Goal: Task Accomplishment & Management: Manage account settings

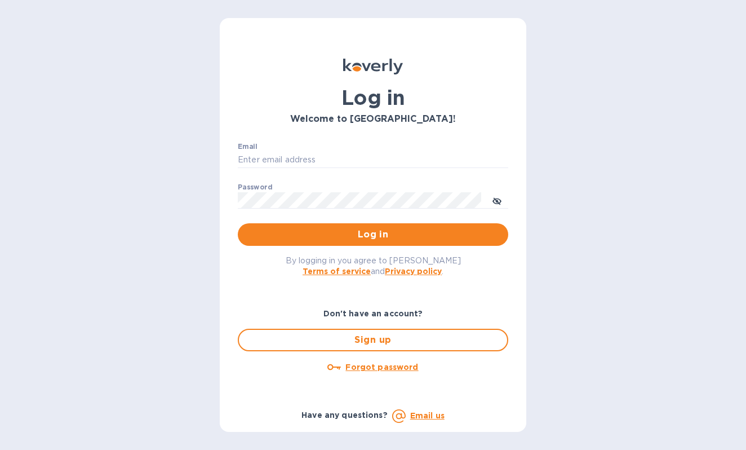
scroll to position [4428, 0]
click at [370, 154] on input "Email" at bounding box center [373, 160] width 270 height 17
type input "[PERSON_NAME][EMAIL_ADDRESS][DOMAIN_NAME]"
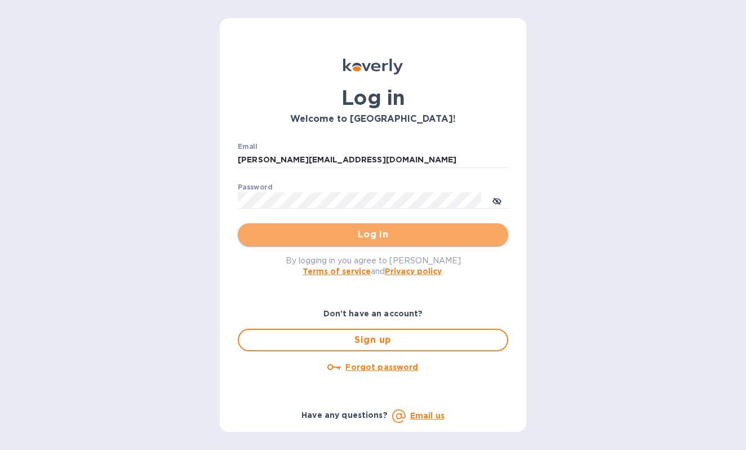
click at [368, 228] on button "Log in" at bounding box center [373, 234] width 270 height 23
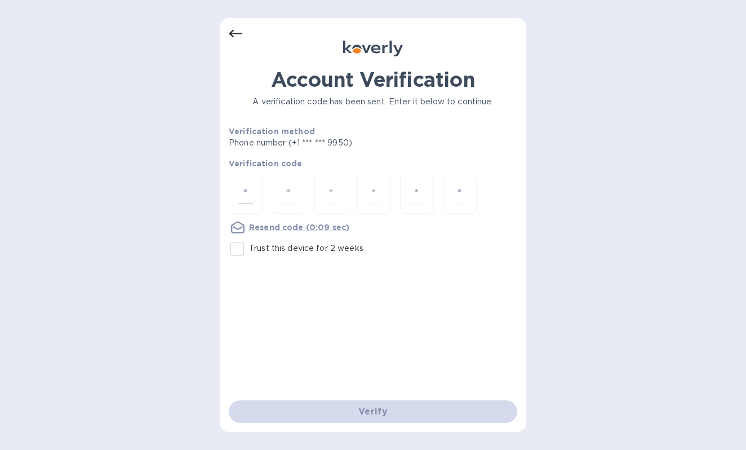
click at [255, 187] on div at bounding box center [246, 194] width 34 height 40
type input "5"
type input "2"
type input "4"
type input "6"
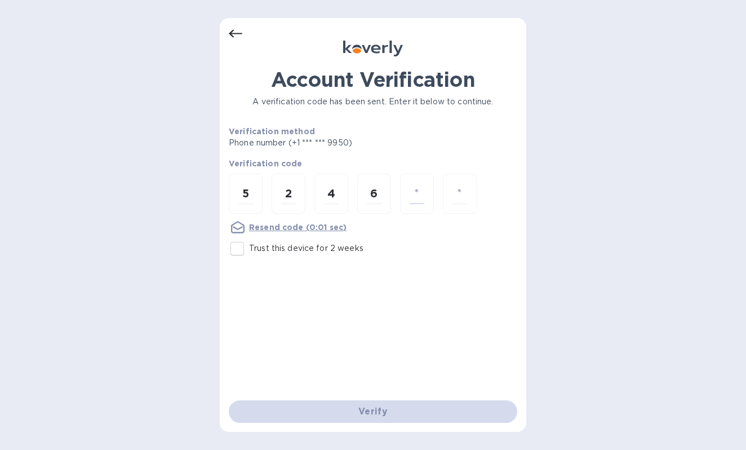
type input "1"
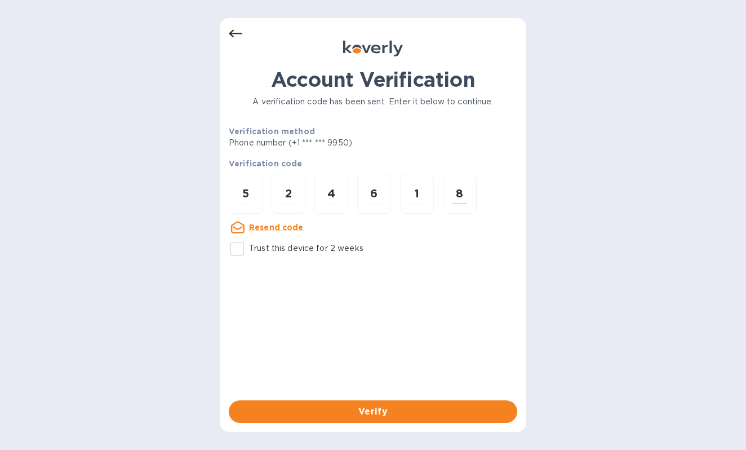
type input "8"
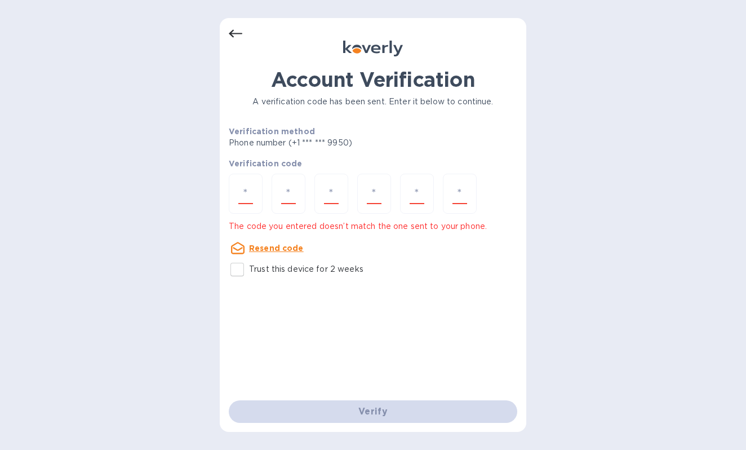
type input "9"
type input "5"
type input "2"
type input "4"
type input "6"
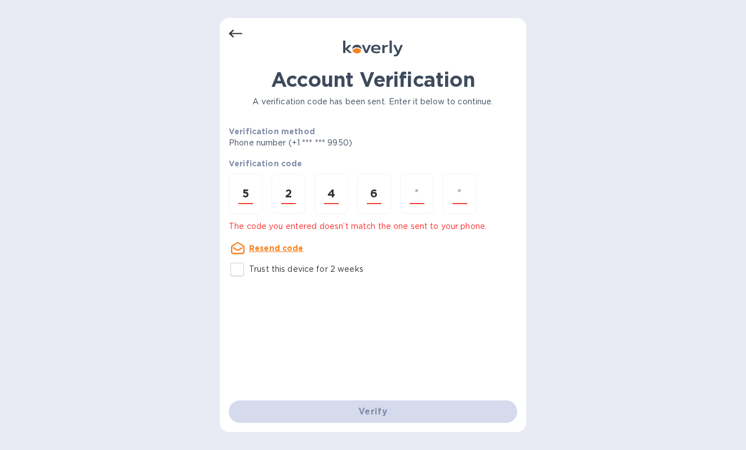
type input "1"
type input "9"
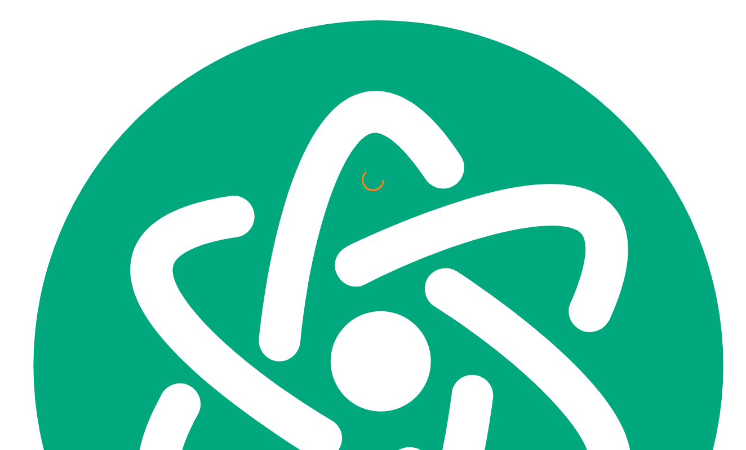
scroll to position [4428, 0]
